Goal: Task Accomplishment & Management: Manage account settings

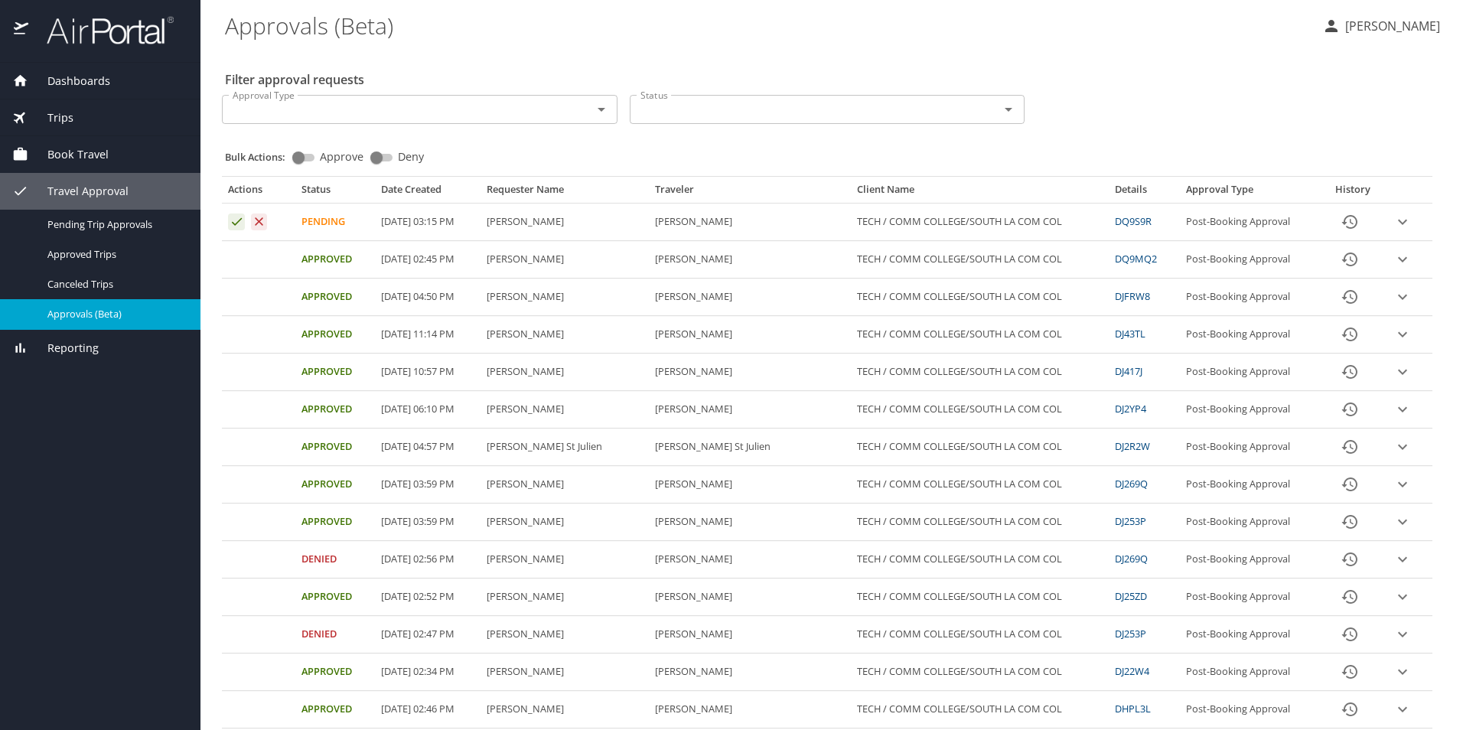
click at [1393, 225] on icon "expand row" at bounding box center [1402, 222] width 18 height 18
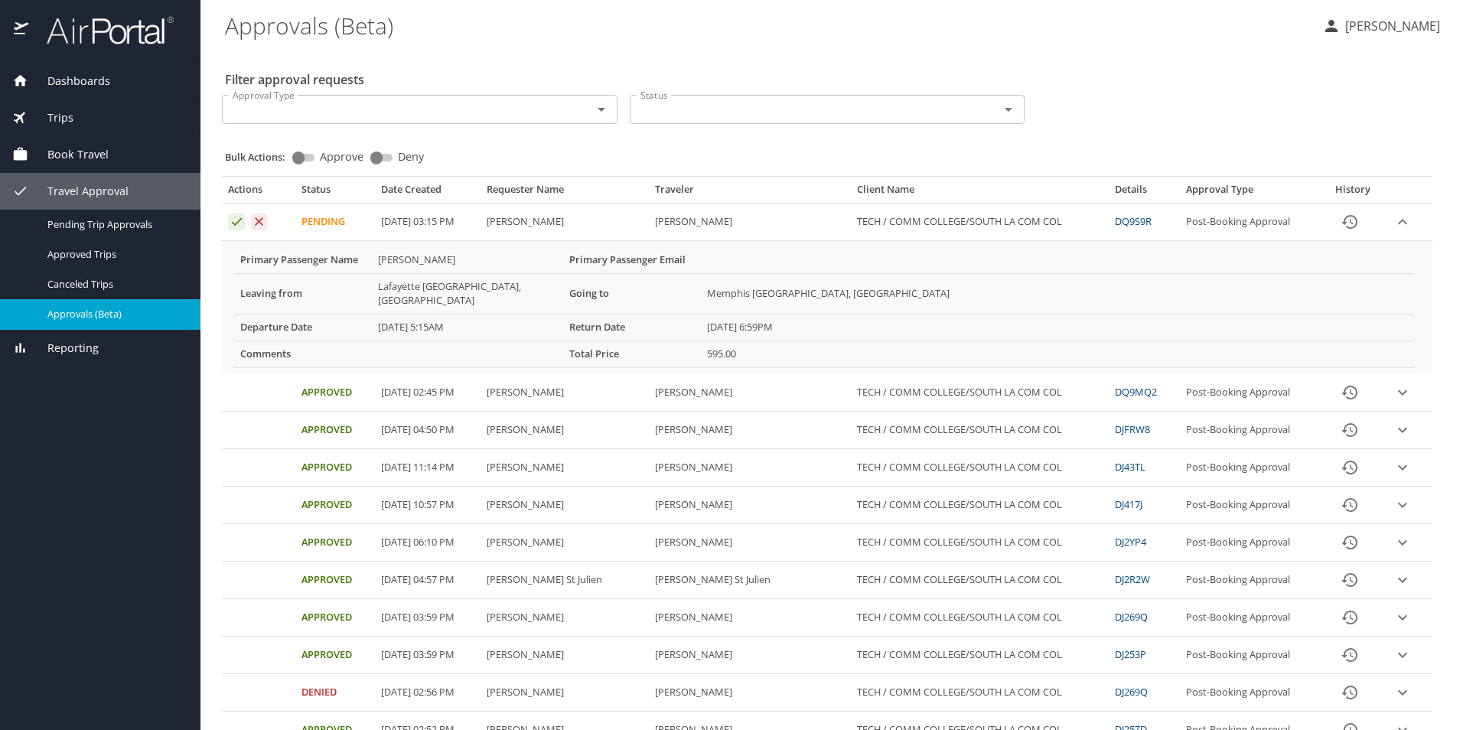
click at [63, 482] on div "Dashboards My Travel Dashboard Trips Current / Future Trips Past Trips Trips Mi…" at bounding box center [100, 396] width 200 height 667
click at [233, 223] on icon "Approval table" at bounding box center [237, 222] width 10 height 8
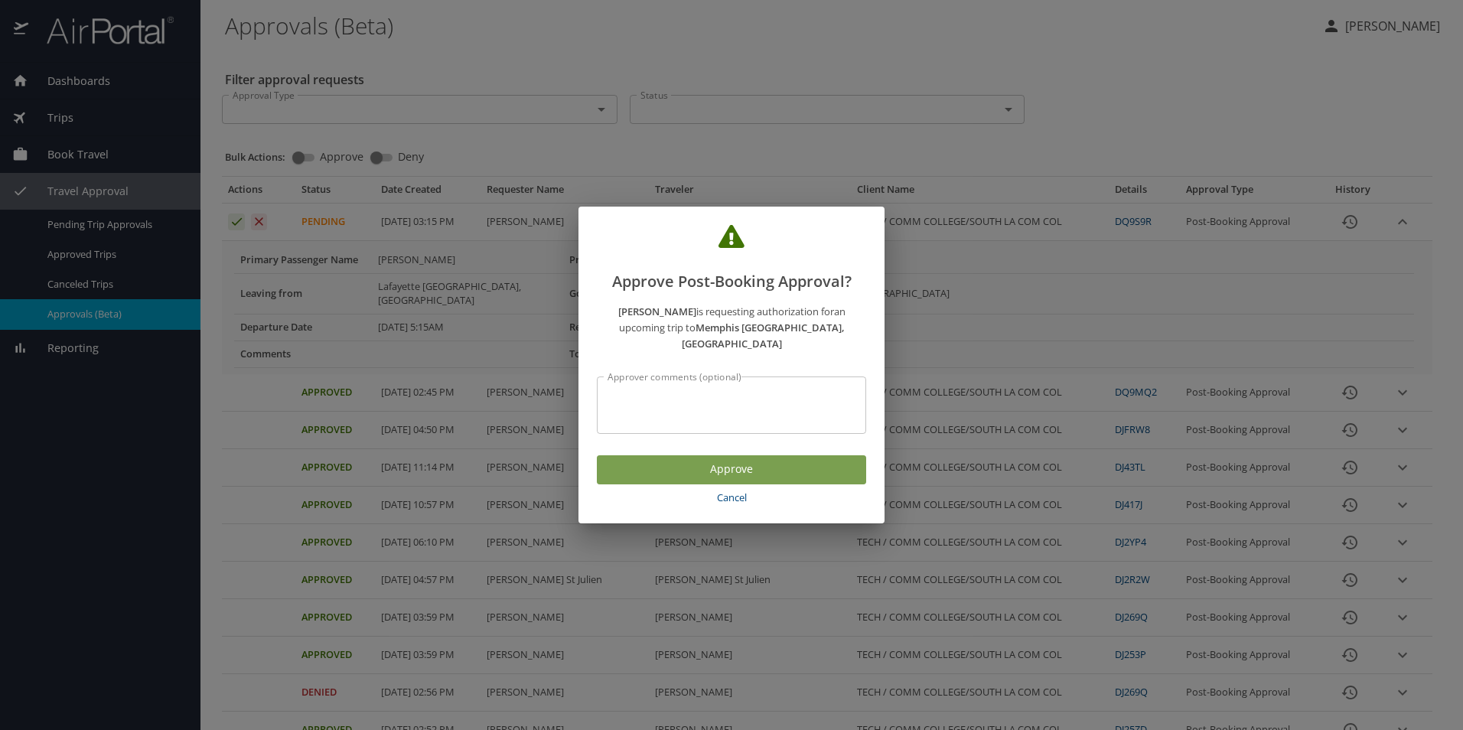
click at [663, 464] on span "Approve" at bounding box center [731, 469] width 245 height 19
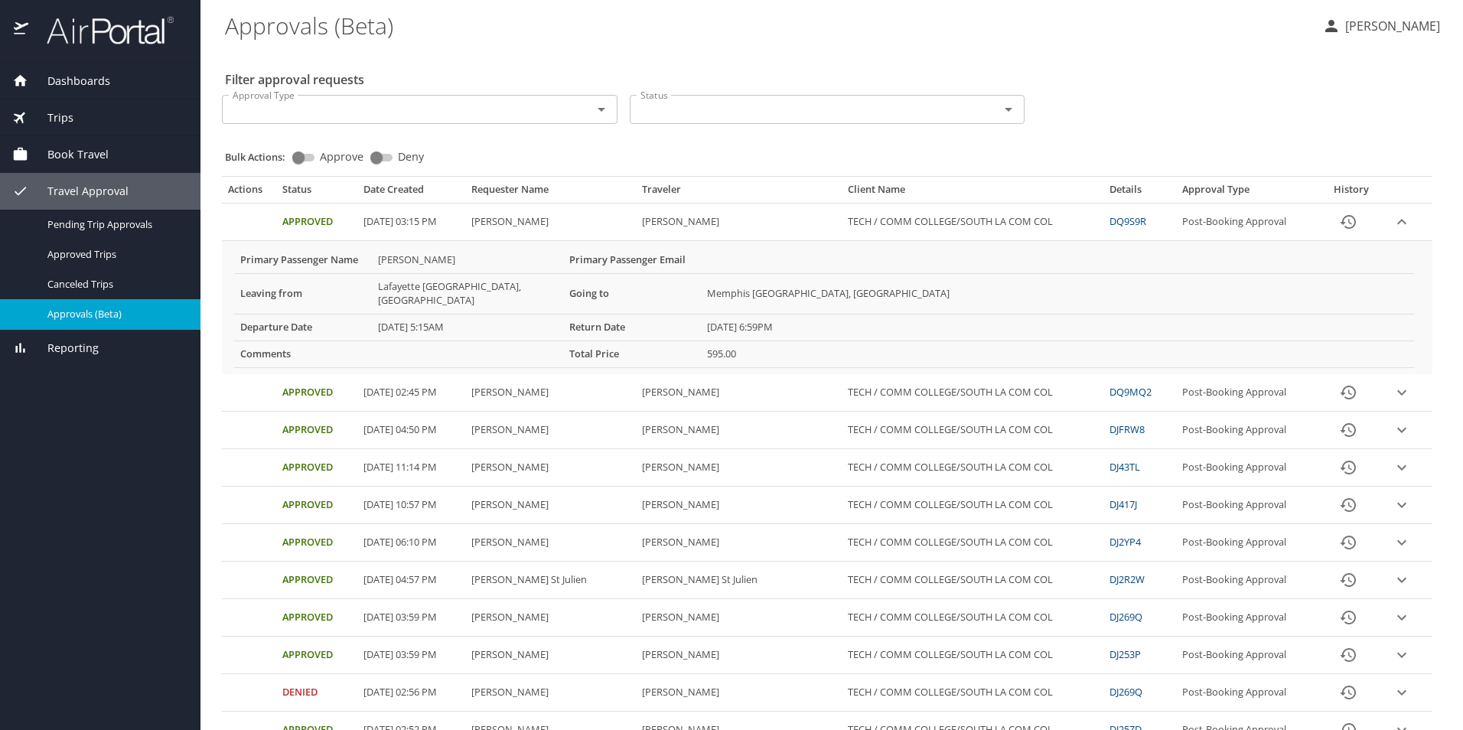
drag, startPoint x: 50, startPoint y: 628, endPoint x: 45, endPoint y: 616, distance: 13.1
click at [45, 616] on div "Dashboards My Travel Dashboard Trips Current / Future Trips Past Trips Trips Mi…" at bounding box center [100, 396] width 200 height 667
